Goal: Information Seeking & Learning: Learn about a topic

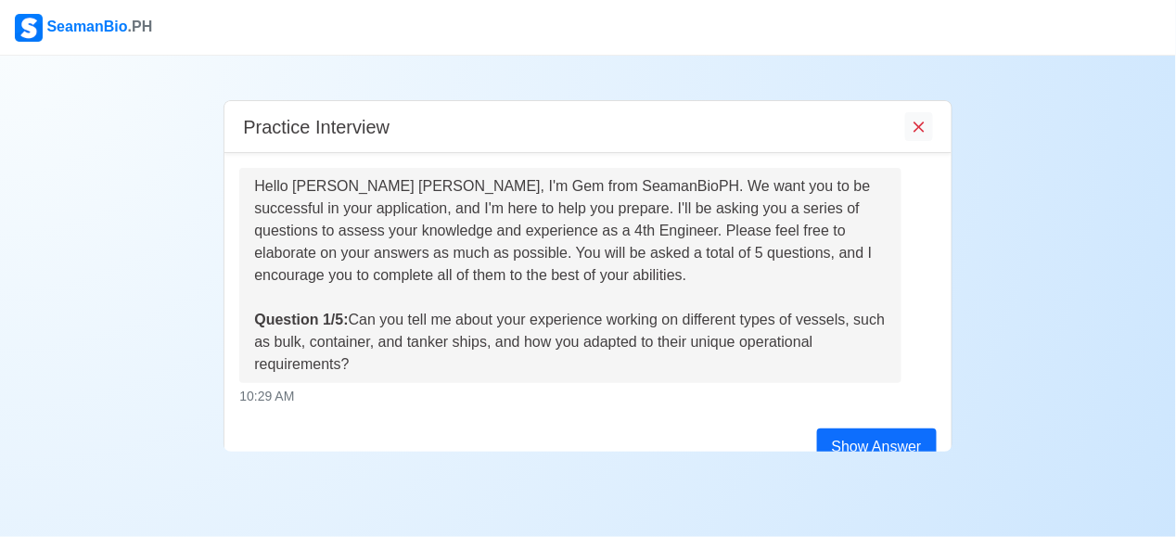
scroll to position [71, 0]
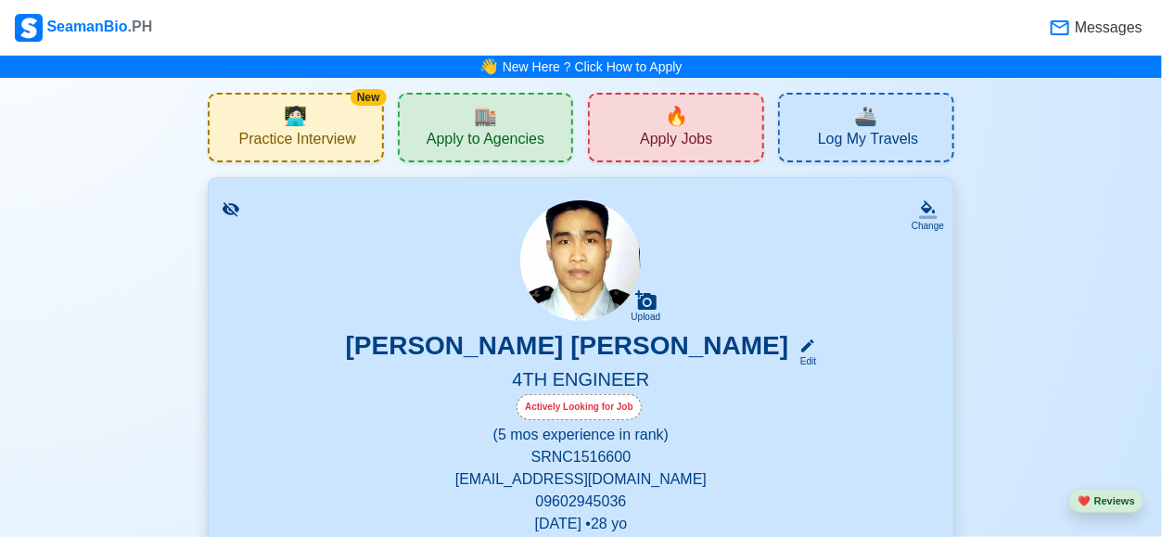
click at [262, 125] on div "New 🧑🏻‍💻 Practice Interview" at bounding box center [296, 128] width 176 height 70
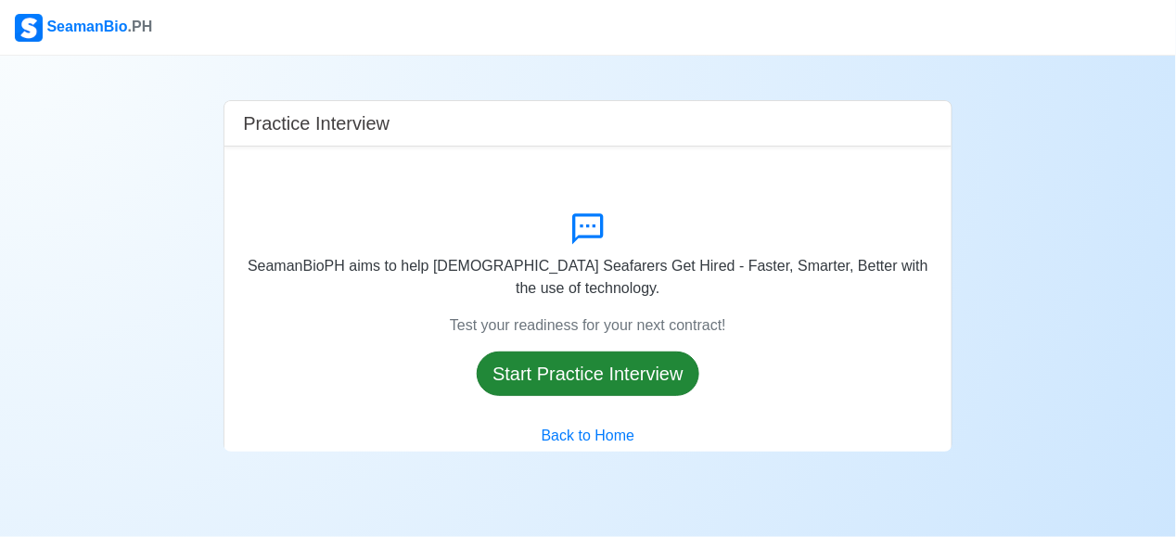
click at [522, 363] on button "Start Practice Interview" at bounding box center [588, 373] width 223 height 45
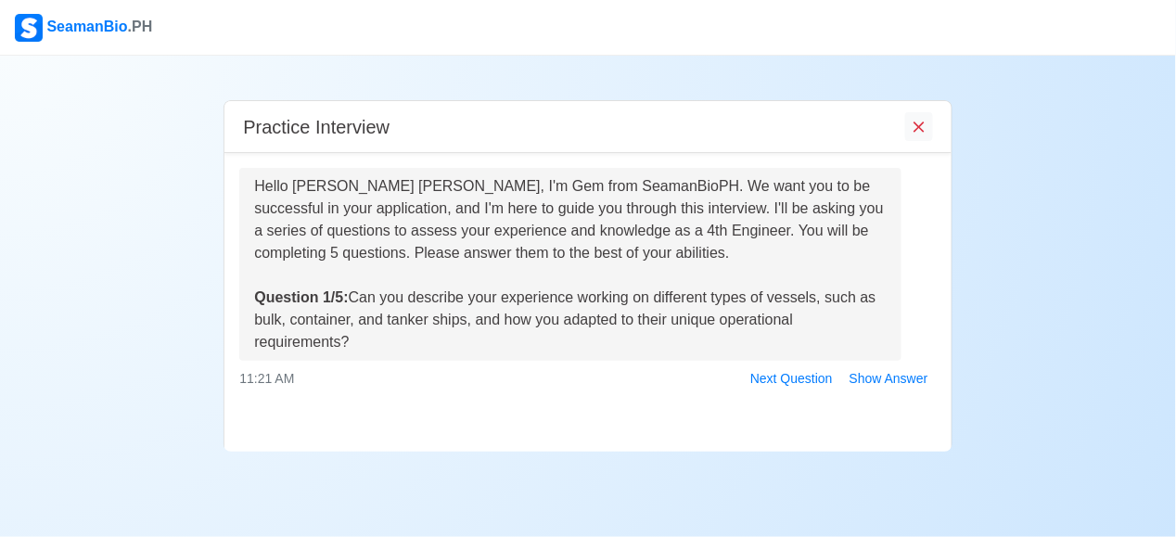
click at [234, 490] on div at bounding box center [588, 485] width 1176 height 22
click at [803, 378] on button "Next Question" at bounding box center [791, 378] width 99 height 29
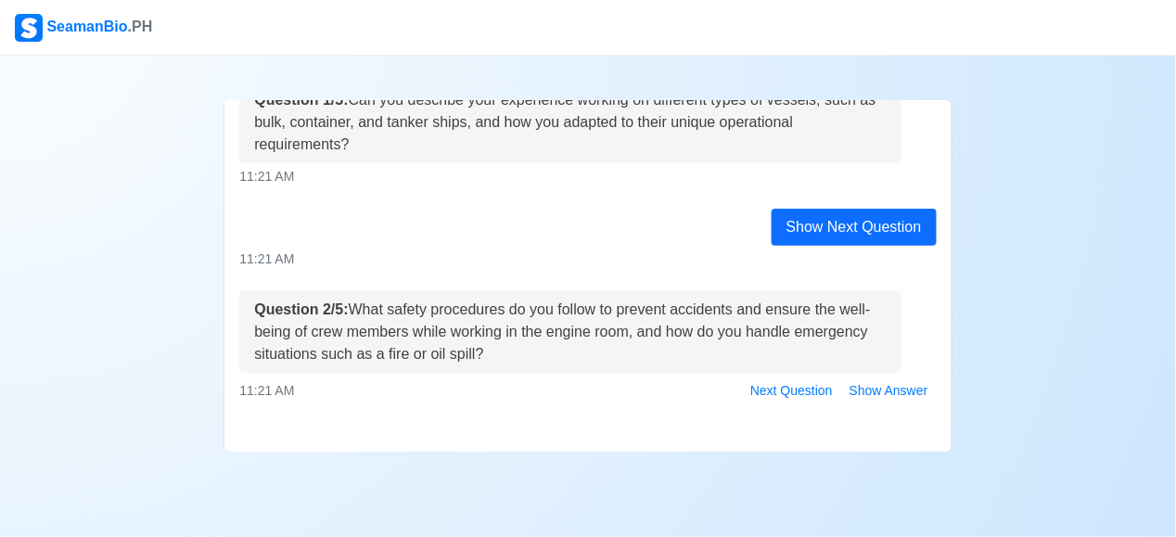
scroll to position [71, 0]
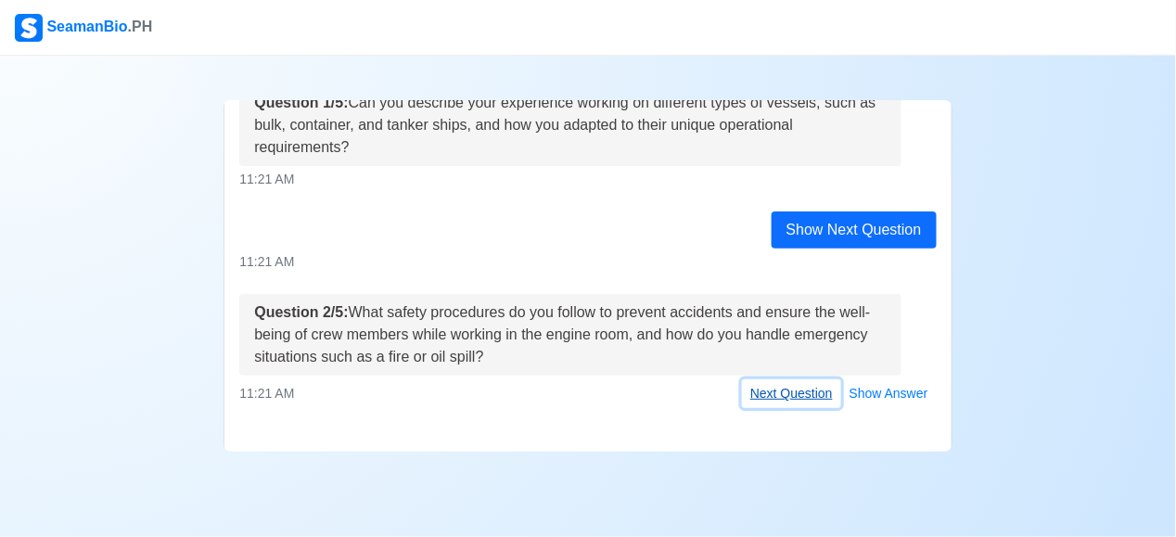
click at [786, 391] on button "Next Question" at bounding box center [791, 393] width 99 height 29
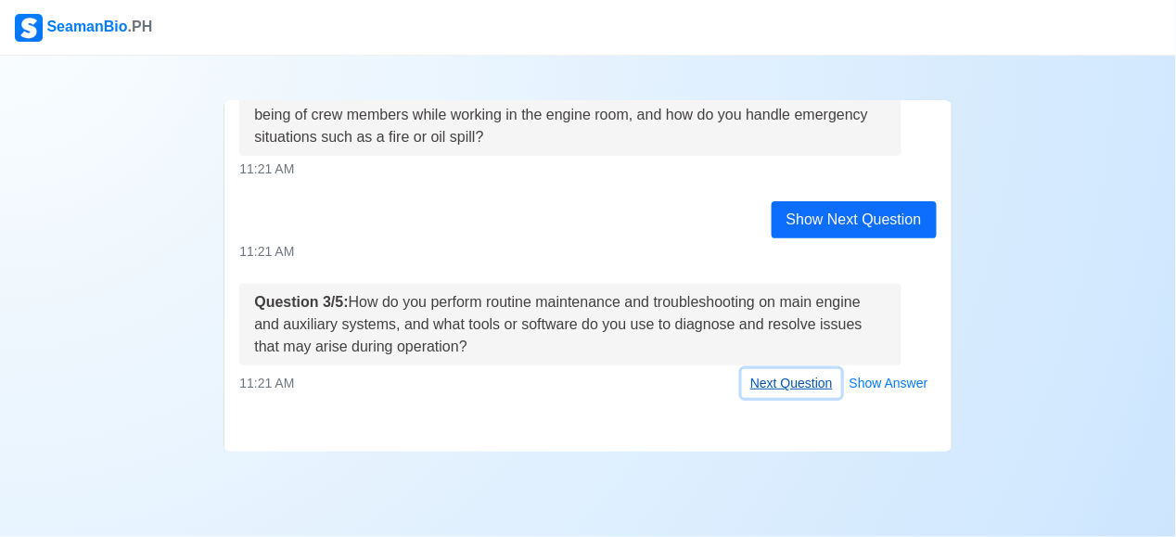
click at [786, 388] on button "Next Question" at bounding box center [791, 383] width 99 height 29
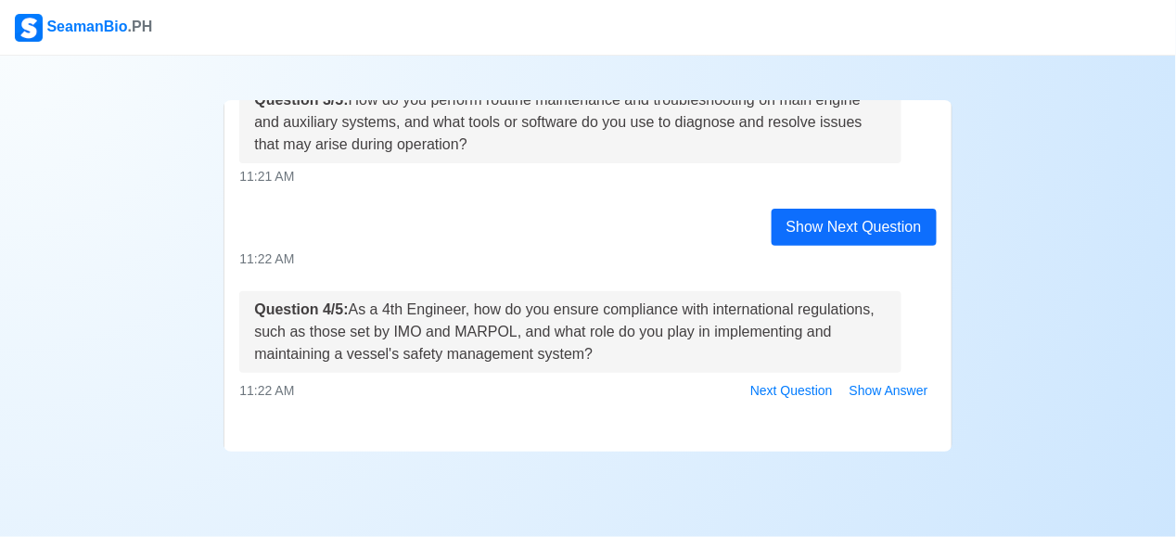
click at [214, 405] on main "Practice Interview Hello [PERSON_NAME] [PERSON_NAME], I'm Gem from SeamanBioPH.…" at bounding box center [588, 275] width 756 height 351
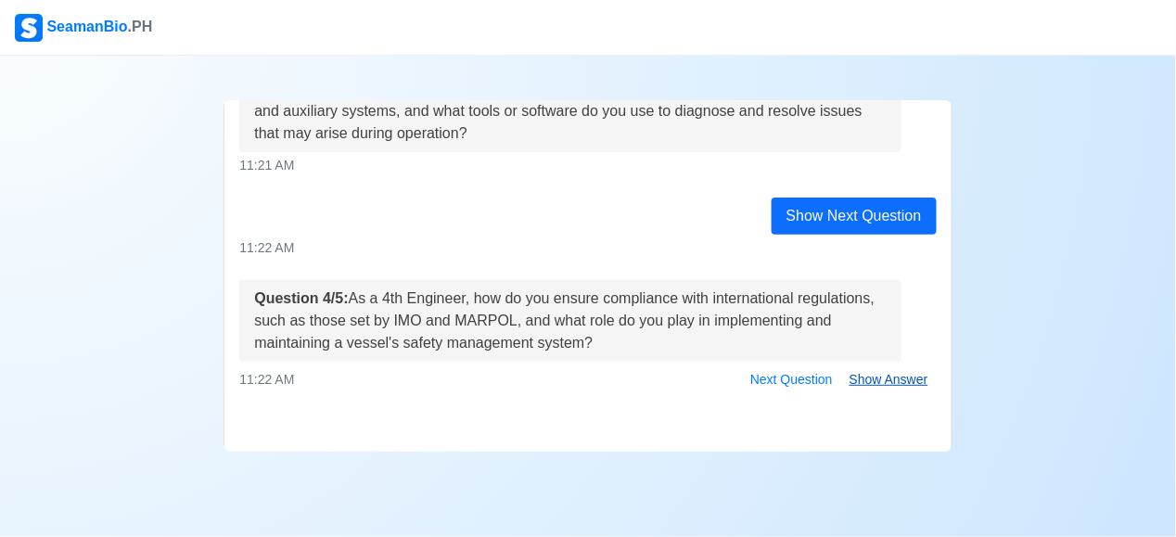
click at [892, 380] on button "Show Answer" at bounding box center [888, 379] width 95 height 29
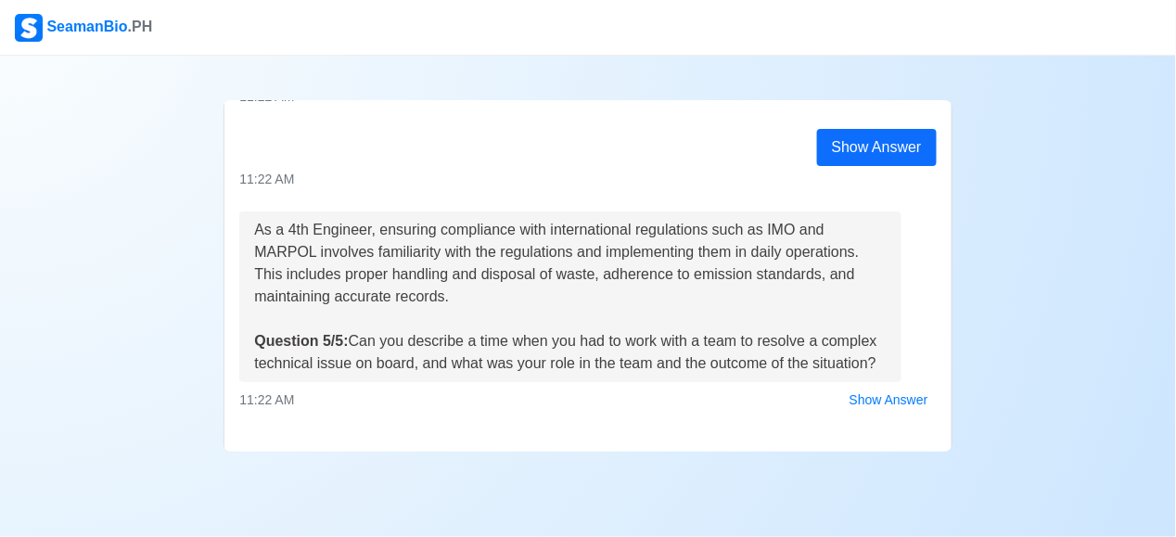
scroll to position [876, 0]
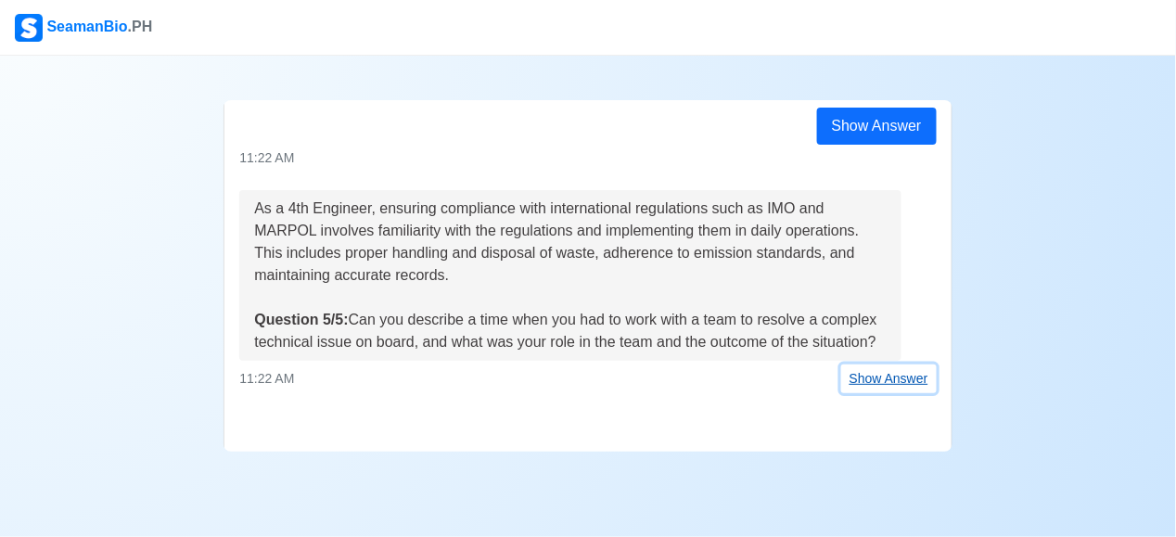
click at [891, 384] on button "Show Answer" at bounding box center [888, 378] width 95 height 29
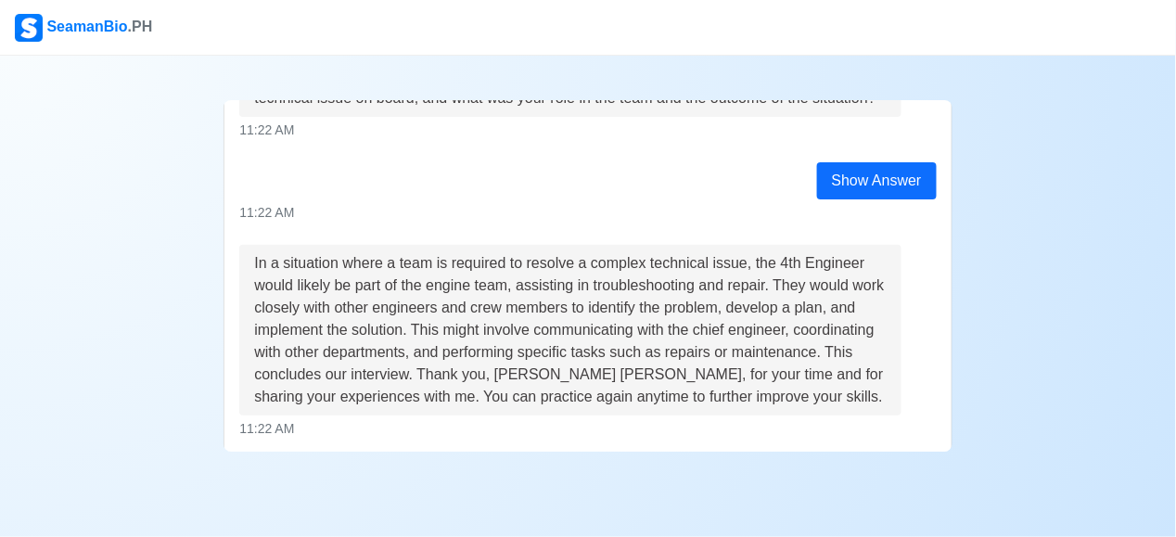
scroll to position [1258, 0]
